Goal: Find specific page/section: Find specific page/section

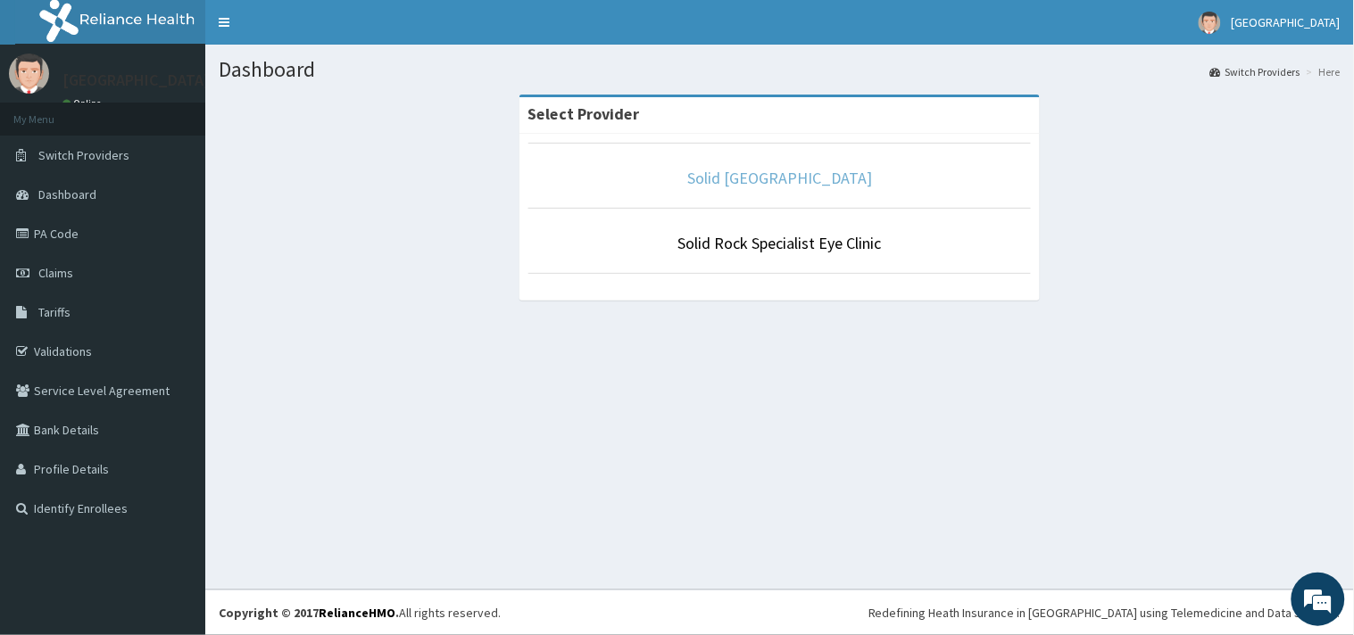
click at [753, 180] on link "Solid [GEOGRAPHIC_DATA]" at bounding box center [779, 178] width 185 height 21
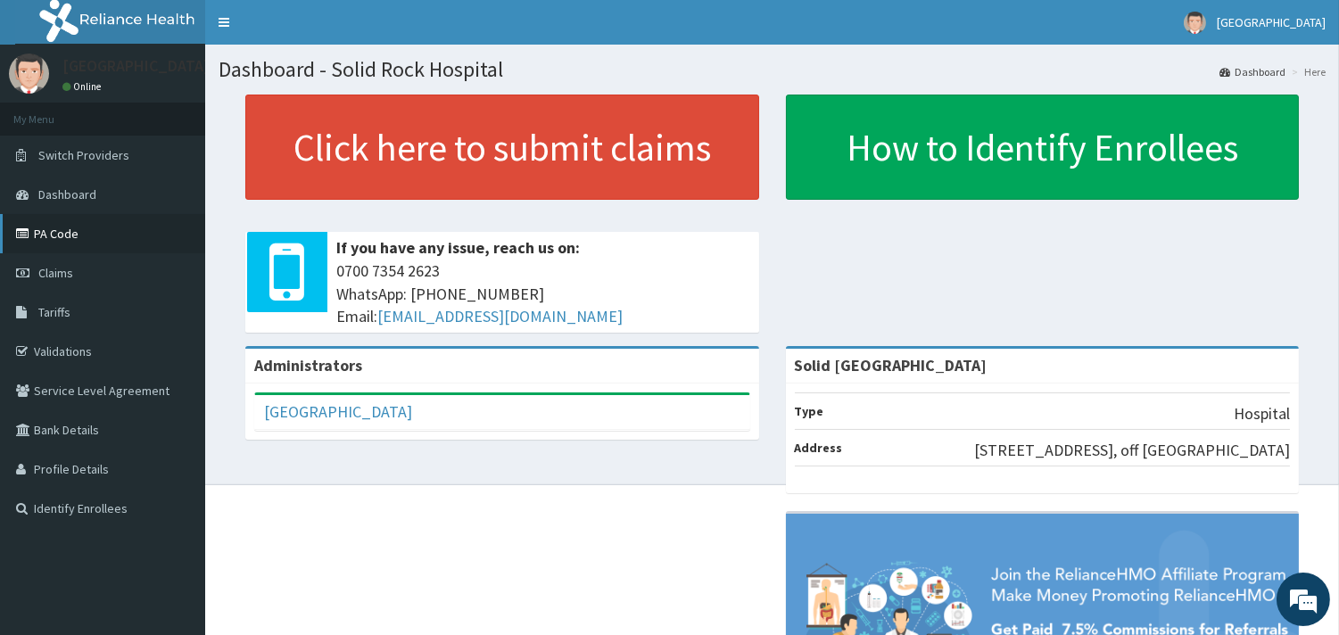
click at [70, 233] on link "PA Code" at bounding box center [102, 233] width 205 height 39
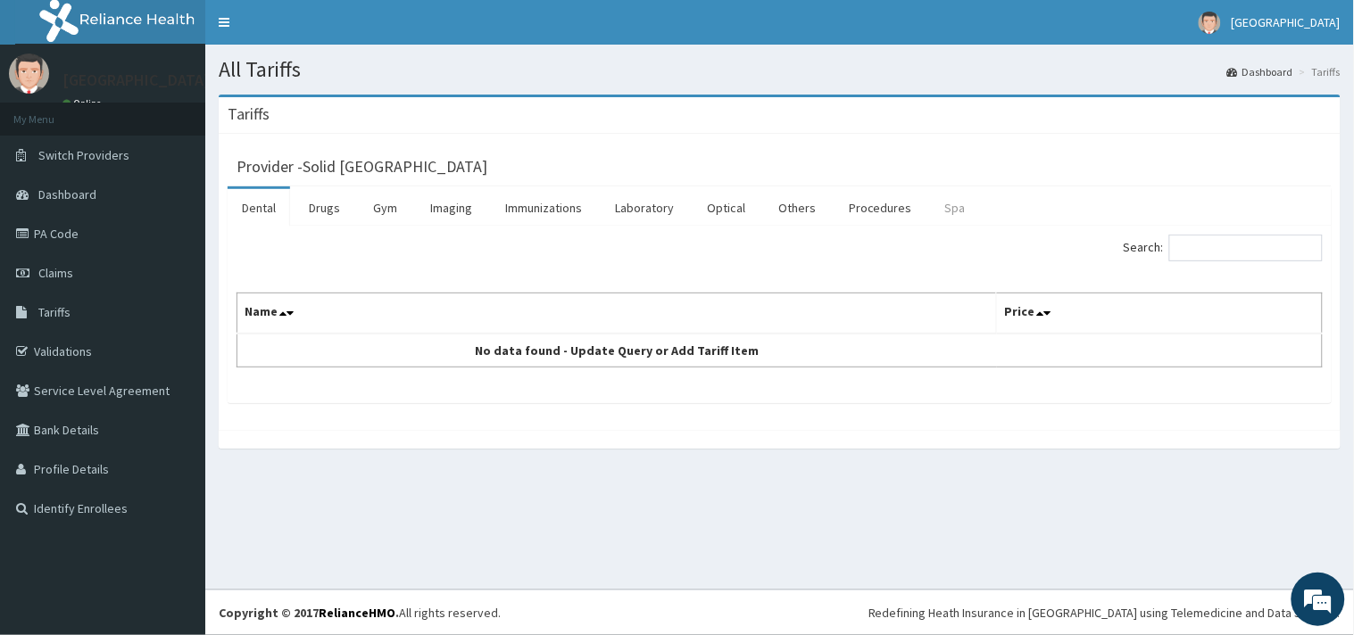
drag, startPoint x: 862, startPoint y: 206, endPoint x: 962, endPoint y: 220, distance: 101.0
click at [864, 207] on link "Procedures" at bounding box center [880, 207] width 92 height 37
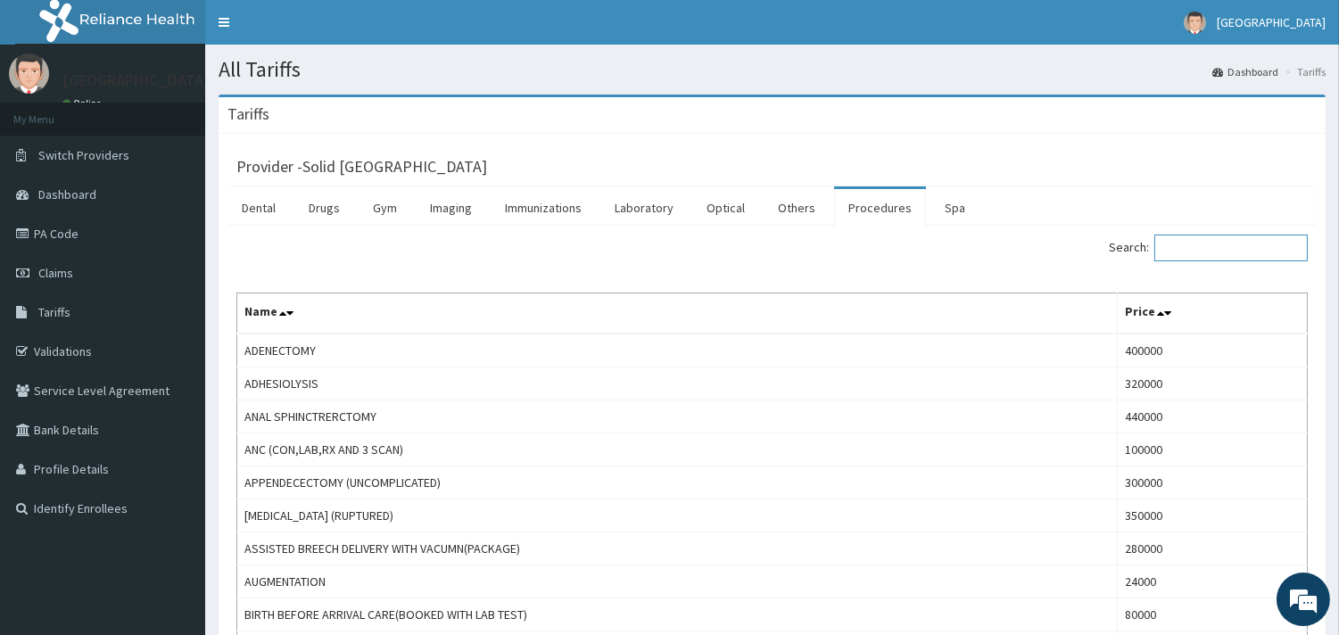
click at [1196, 245] on input "Search:" at bounding box center [1231, 248] width 153 height 27
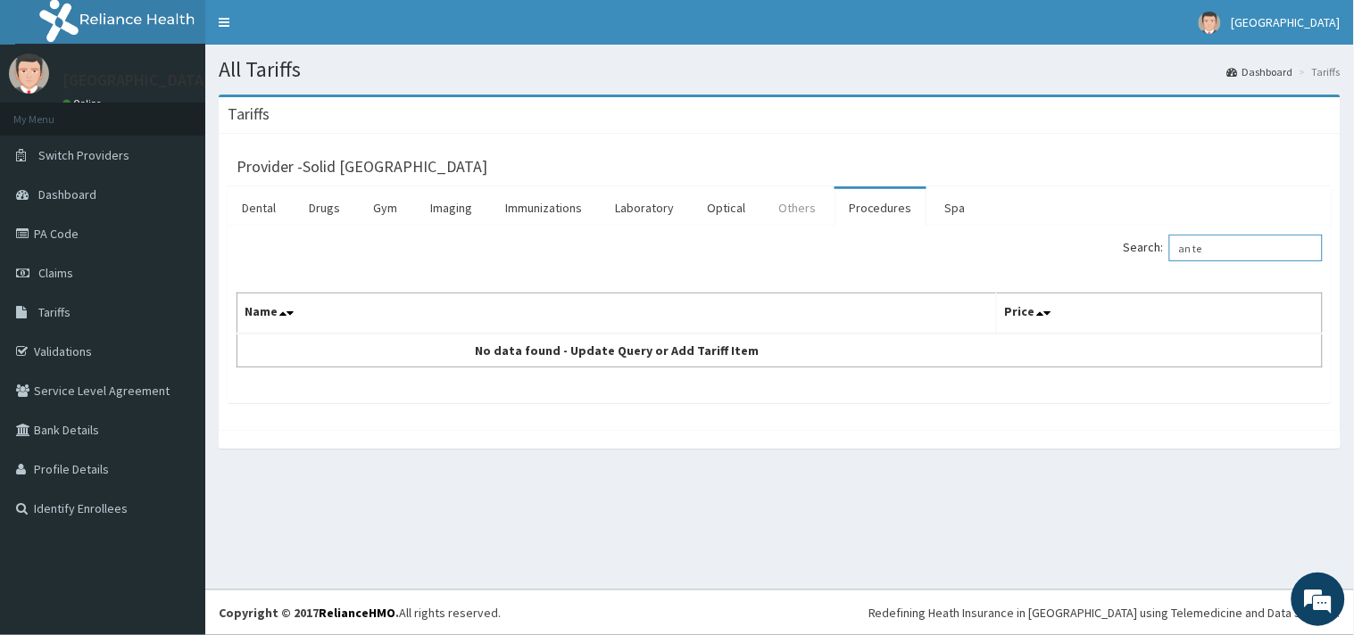
type input "an te"
click at [803, 211] on link "Others" at bounding box center [797, 207] width 66 height 37
click at [1217, 245] on input "Search:" at bounding box center [1245, 248] width 153 height 27
type input "ante"
click at [890, 214] on link "Procedures" at bounding box center [880, 207] width 92 height 37
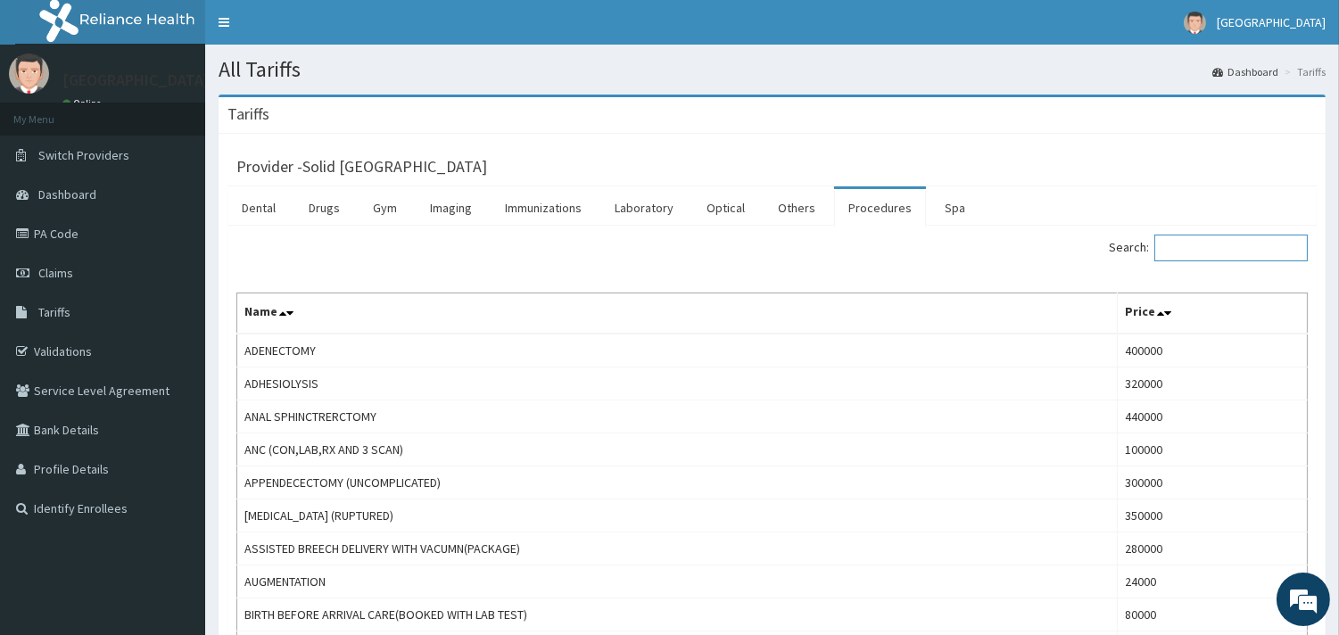
click at [1208, 253] on input "Search:" at bounding box center [1231, 248] width 153 height 27
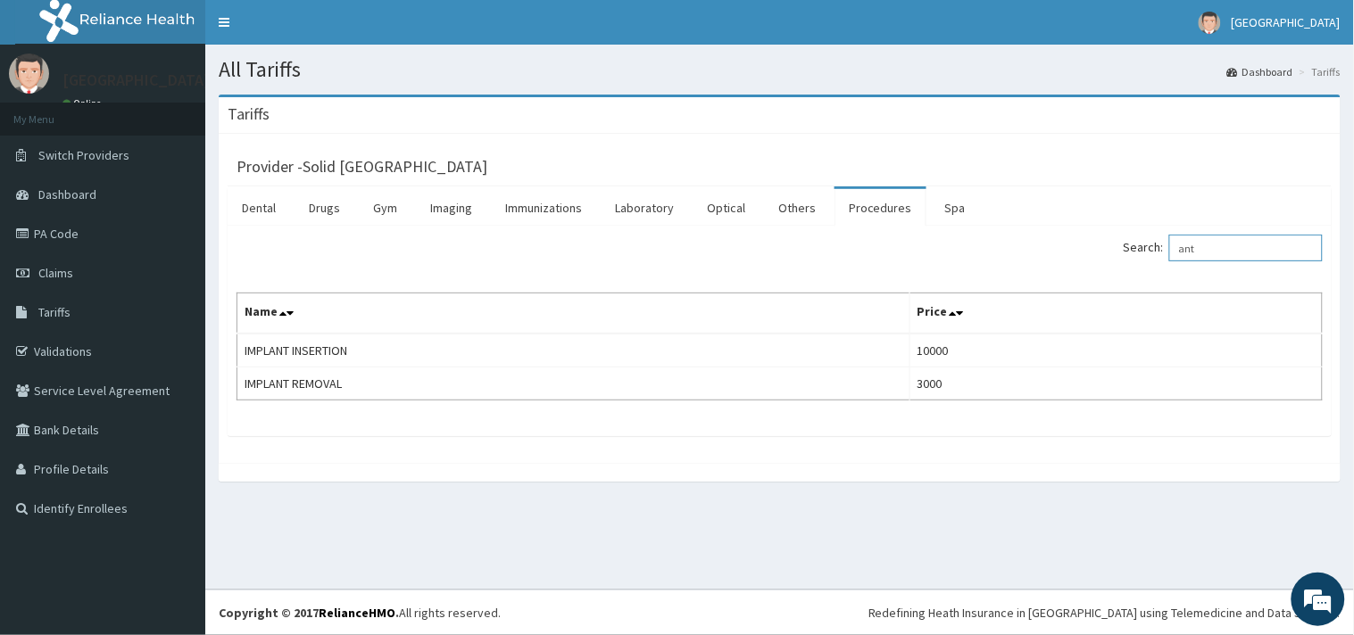
click at [1191, 245] on input "ant" at bounding box center [1245, 248] width 153 height 27
click at [1220, 239] on input "ant" at bounding box center [1245, 248] width 153 height 27
type input "ante"
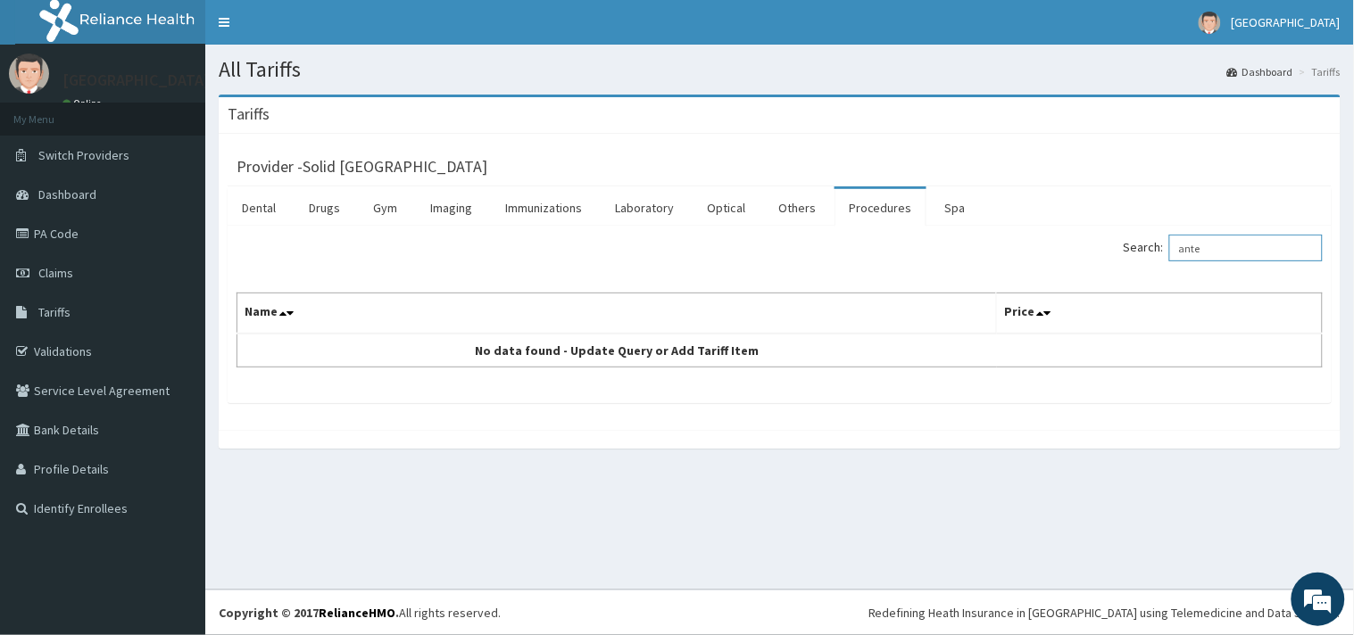
drag, startPoint x: 1214, startPoint y: 261, endPoint x: 1170, endPoint y: 252, distance: 44.6
click at [1170, 252] on label "Search: ante" at bounding box center [1222, 248] width 199 height 27
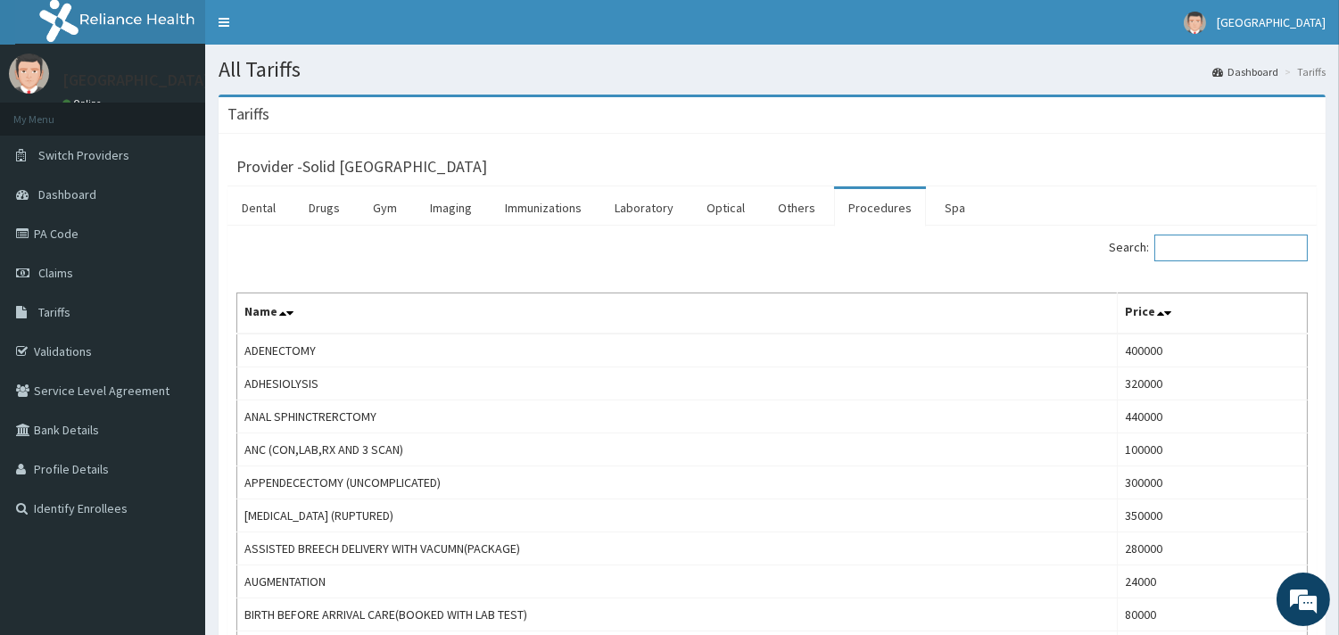
click at [1173, 245] on input "Search:" at bounding box center [1231, 248] width 153 height 27
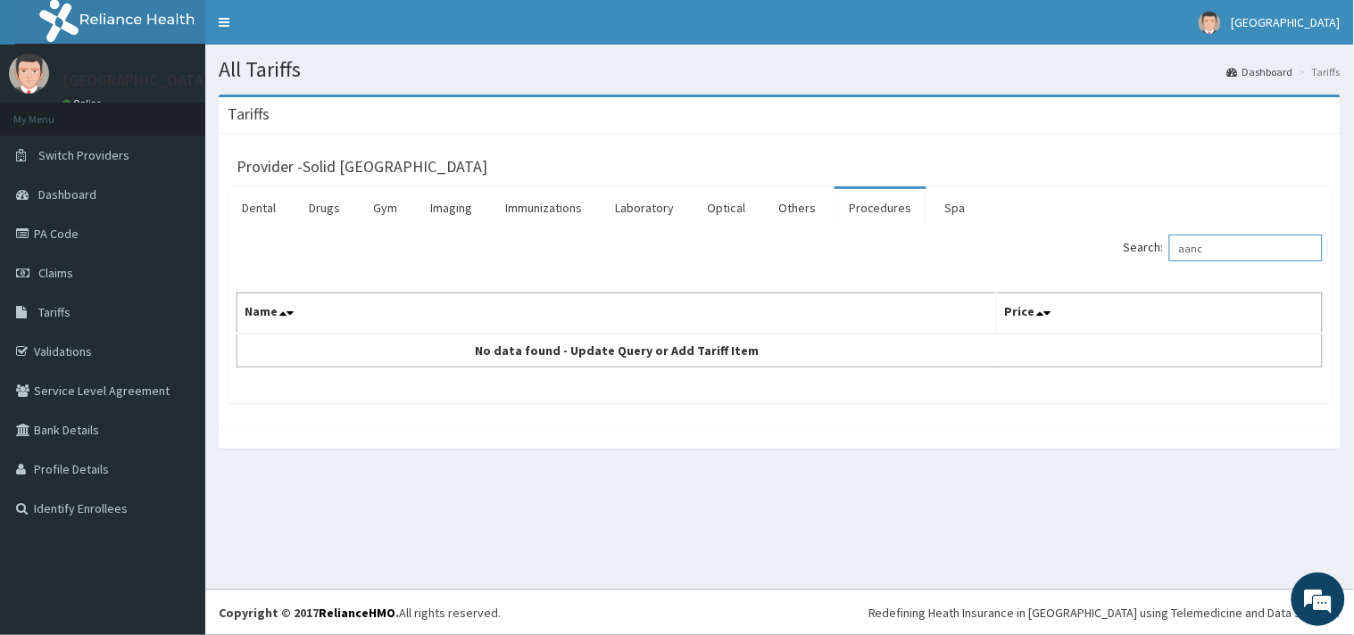
click at [1198, 250] on input "aanc" at bounding box center [1245, 248] width 153 height 27
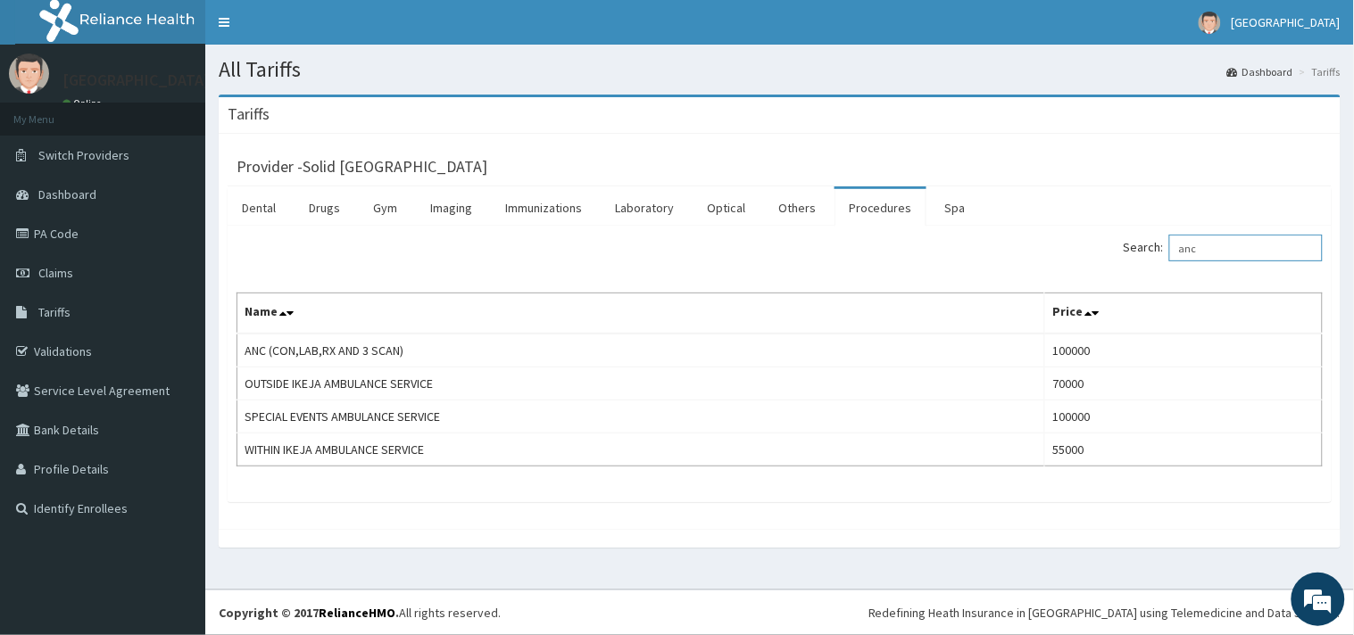
type input "anc"
